Goal: Find specific page/section: Find specific page/section

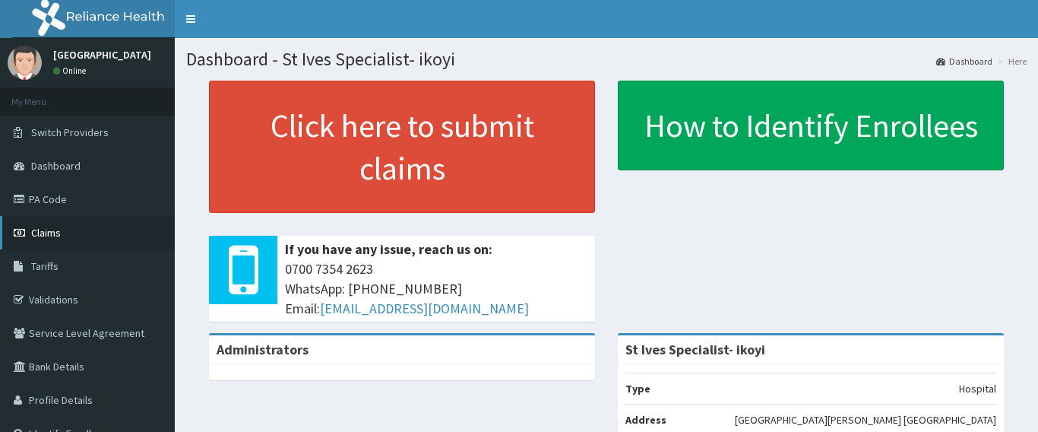
click at [57, 230] on span "Claims" at bounding box center [46, 233] width 30 height 14
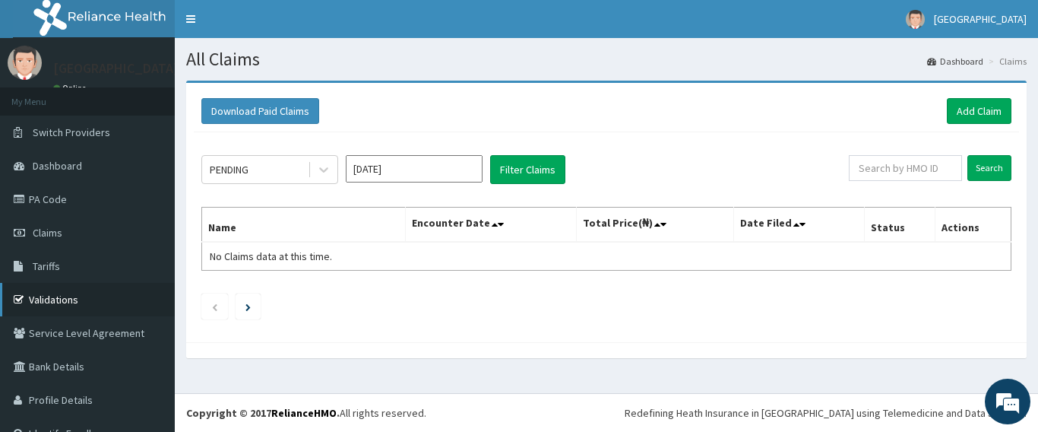
click at [59, 296] on link "Validations" at bounding box center [87, 299] width 175 height 33
